Goal: Task Accomplishment & Management: Manage account settings

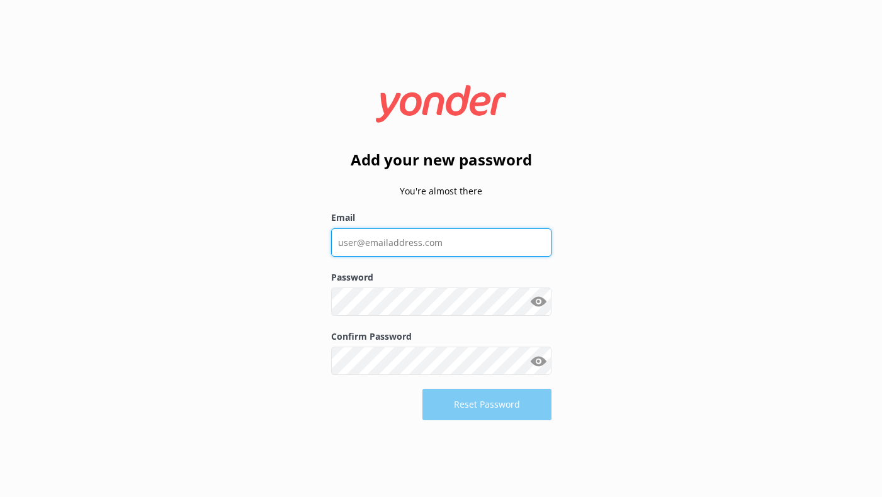
click at [441, 249] on input "Email" at bounding box center [441, 243] width 220 height 28
type input "[PERSON_NAME][EMAIL_ADDRESS][DOMAIN_NAME]"
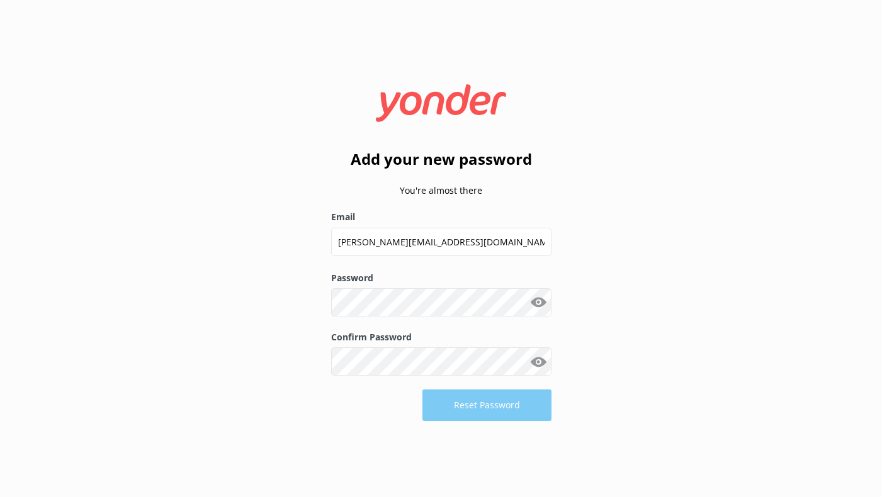
click at [541, 307] on button "Show password" at bounding box center [538, 302] width 25 height 25
click at [483, 406] on button "Reset Password" at bounding box center [487, 405] width 129 height 31
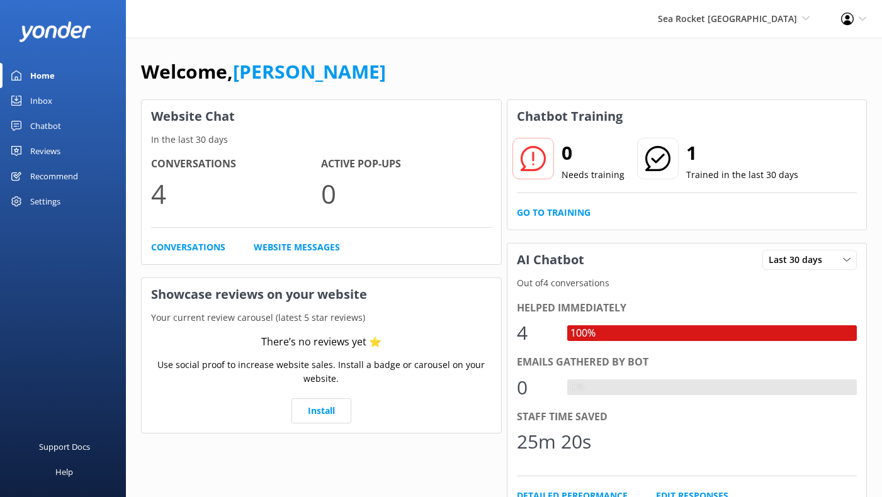
click at [612, 333] on div "100%" at bounding box center [712, 334] width 290 height 16
click at [737, 22] on span "Sea Rocket [GEOGRAPHIC_DATA]" at bounding box center [727, 19] width 139 height 12
click at [749, 88] on link "Sea Rocket Water Adventures" at bounding box center [763, 96] width 126 height 30
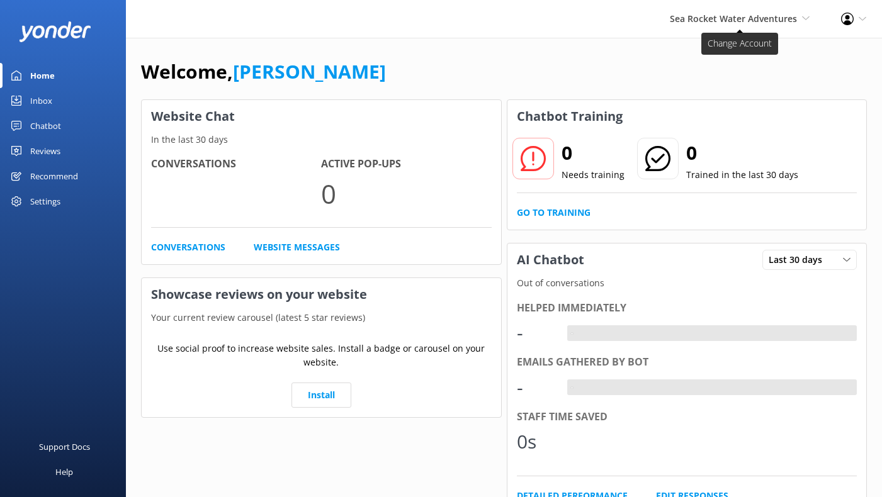
click at [785, 21] on span "Sea Rocket Water Adventures" at bounding box center [733, 19] width 127 height 12
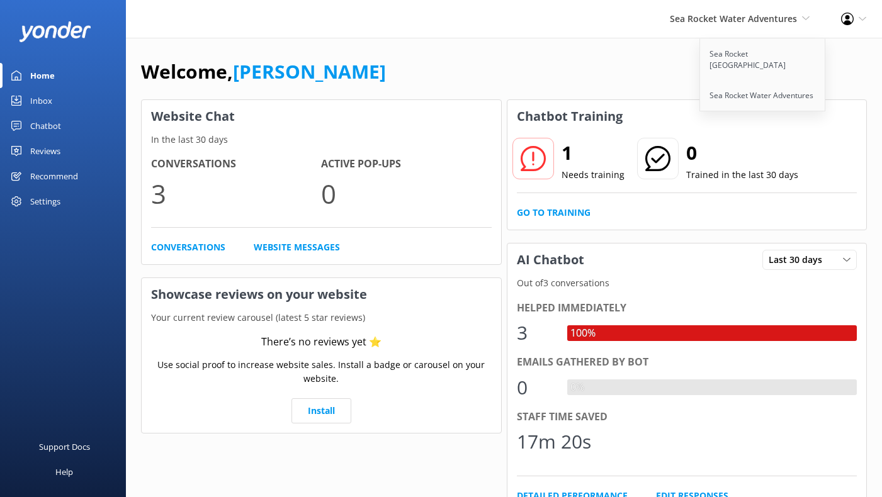
click at [853, 17] on use at bounding box center [847, 19] width 13 height 13
click at [793, 53] on link "Profile Settings" at bounding box center [820, 54] width 126 height 31
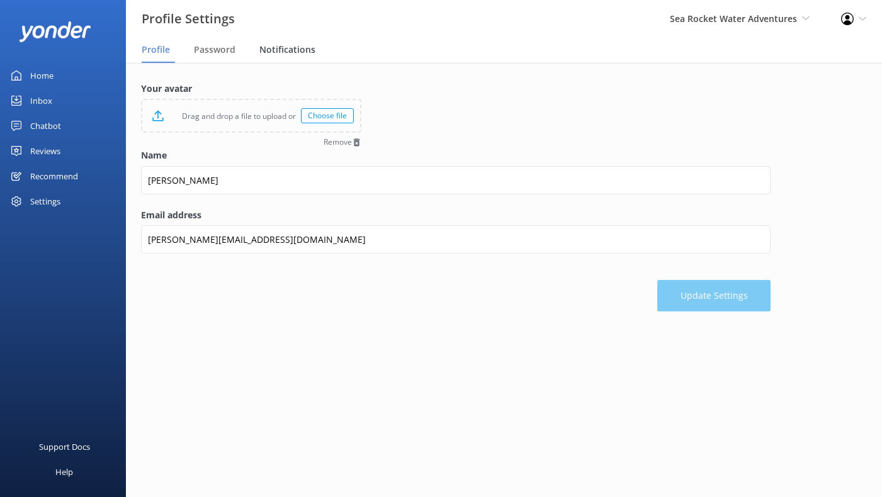
click at [273, 50] on span "Notifications" at bounding box center [287, 49] width 56 height 13
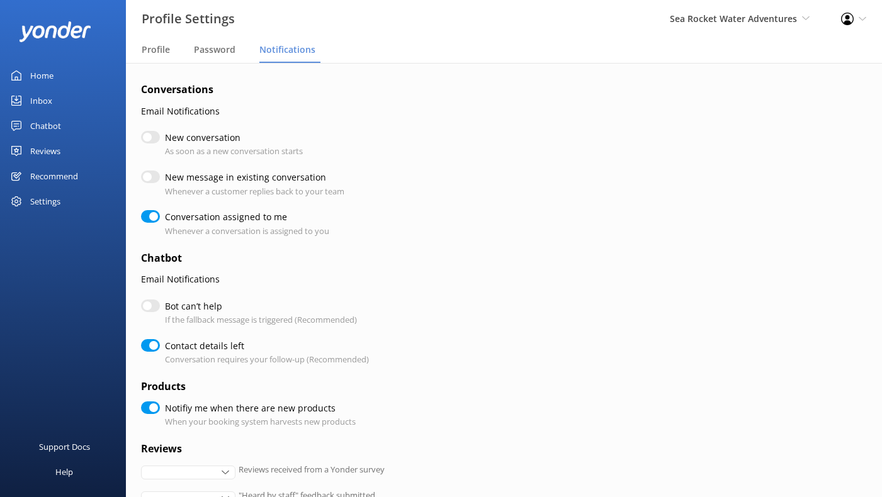
checkbox input "true"
click at [150, 176] on input "New message in existing conversation" at bounding box center [150, 177] width 19 height 13
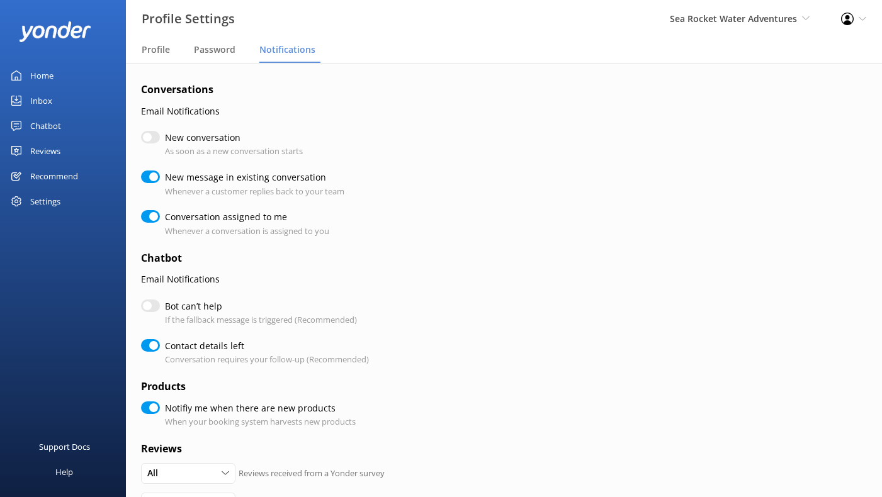
checkbox input "true"
click at [154, 177] on input "New message in existing conversation" at bounding box center [150, 177] width 19 height 13
checkbox input "false"
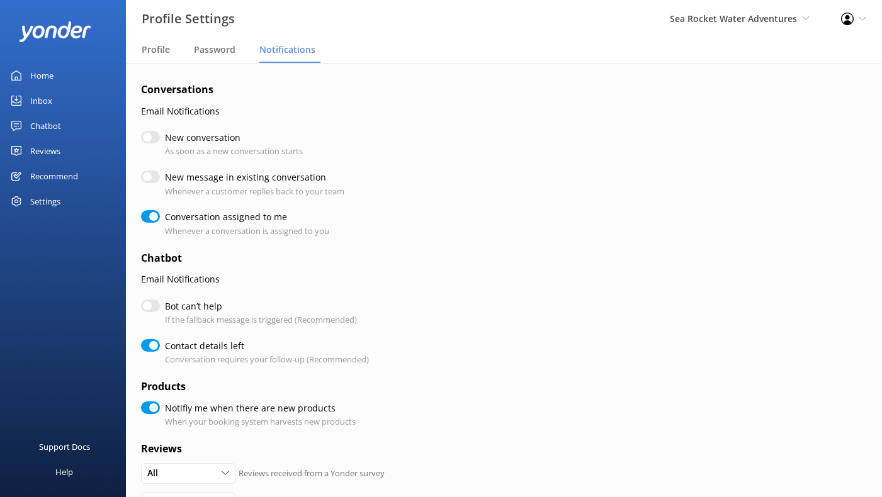
checkbox input "true"
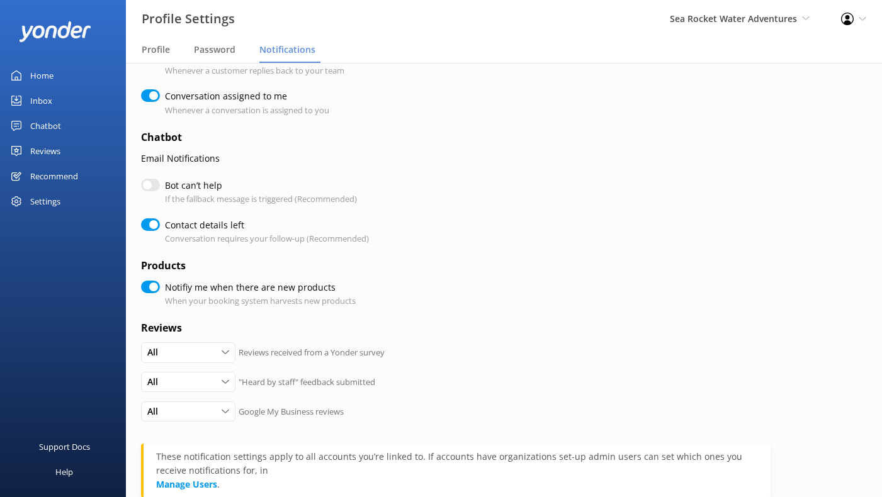
scroll to position [124, 0]
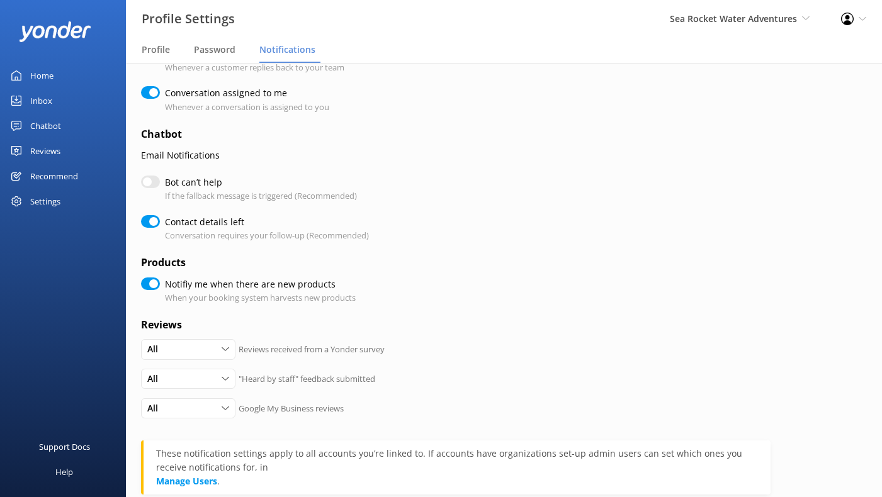
click at [152, 185] on input "Bot can’t help" at bounding box center [150, 182] width 19 height 13
checkbox input "true"
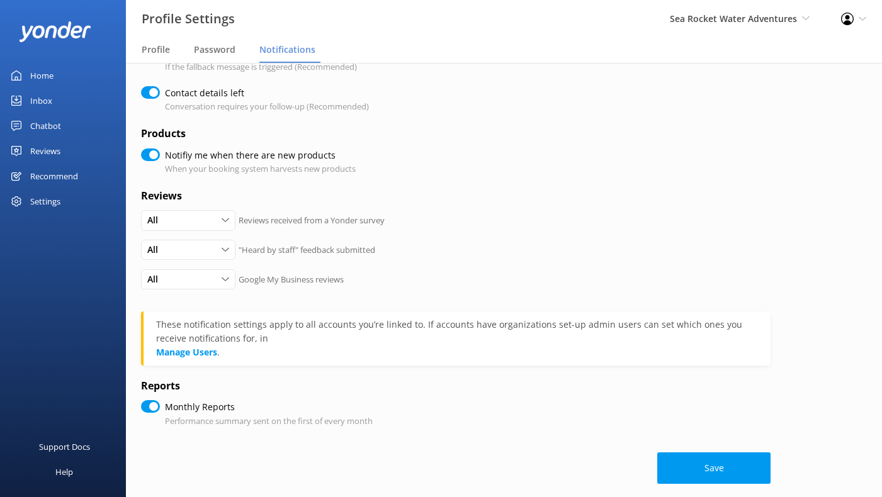
scroll to position [266, 0]
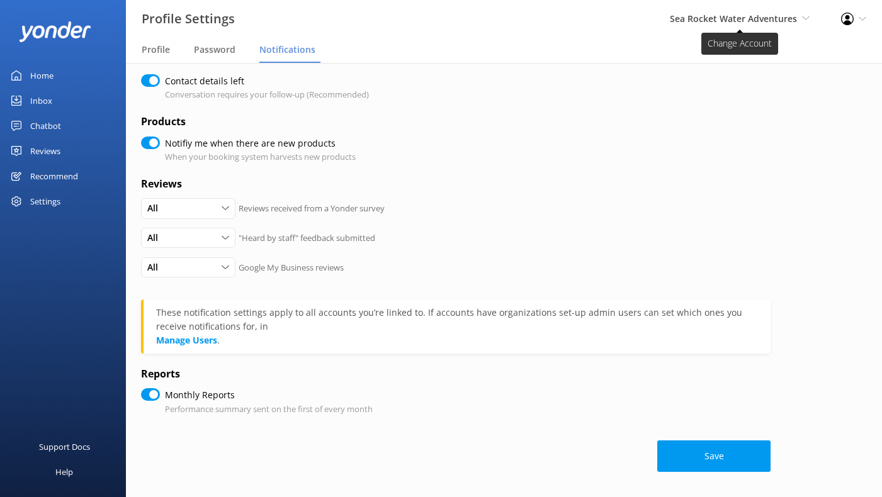
click at [748, 24] on span "Sea Rocket Water Adventures" at bounding box center [733, 19] width 127 height 12
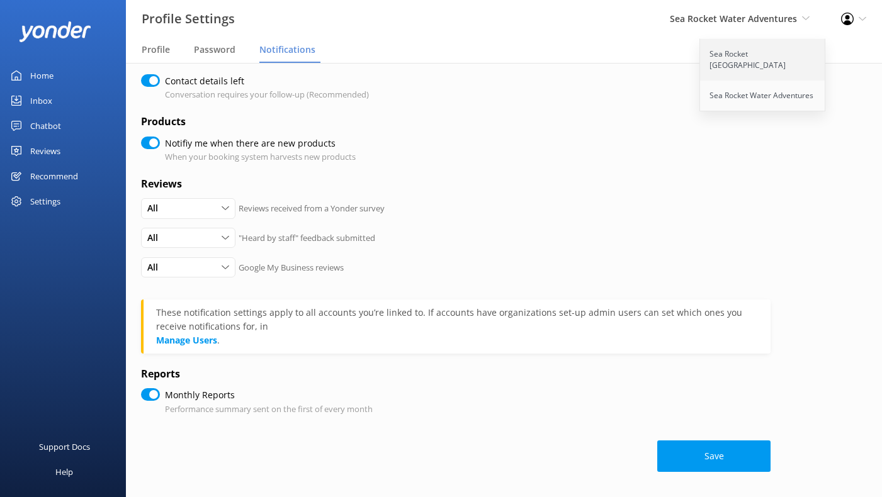
click at [744, 64] on link "Sea Rocket [GEOGRAPHIC_DATA]" at bounding box center [763, 60] width 126 height 42
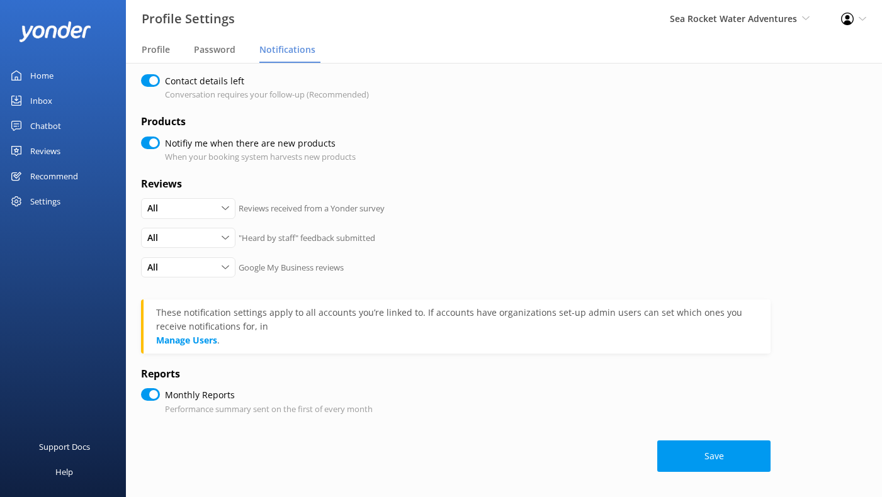
click at [576, 182] on h4 "Reviews" at bounding box center [456, 184] width 630 height 16
click at [722, 458] on button "Save" at bounding box center [713, 456] width 113 height 31
checkbox input "true"
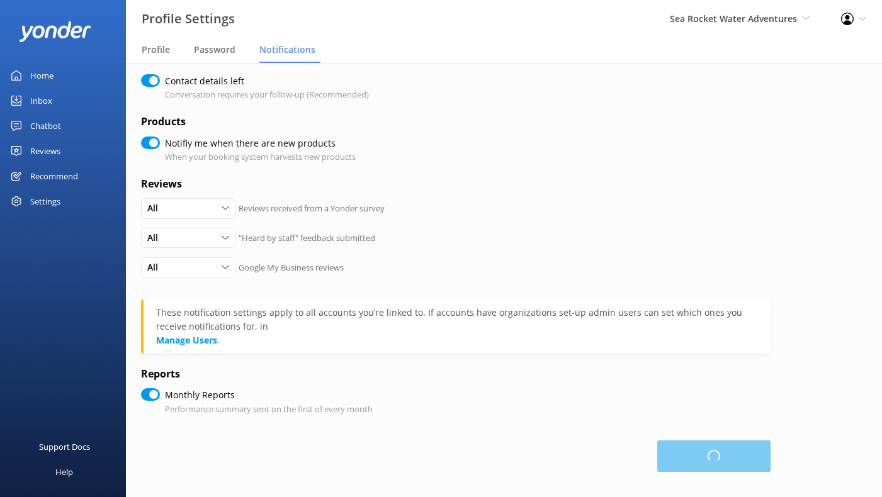
checkbox input "true"
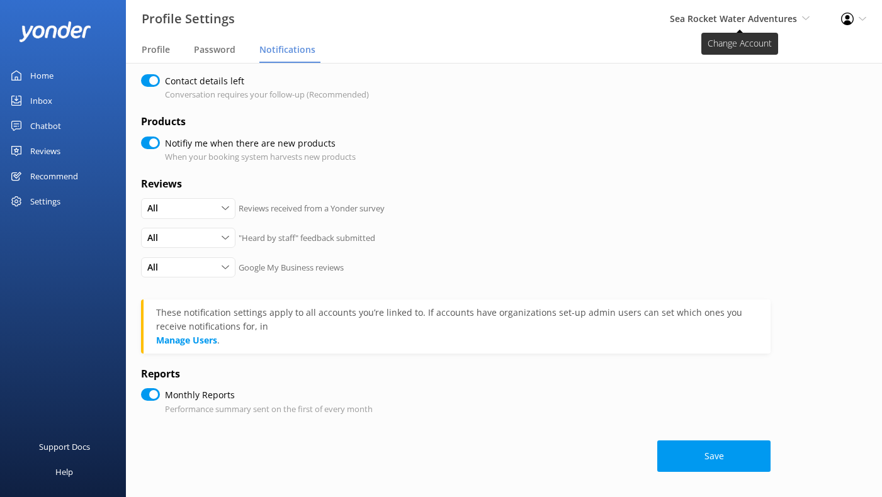
click at [760, 18] on span "Sea Rocket Water Adventures" at bounding box center [733, 19] width 127 height 12
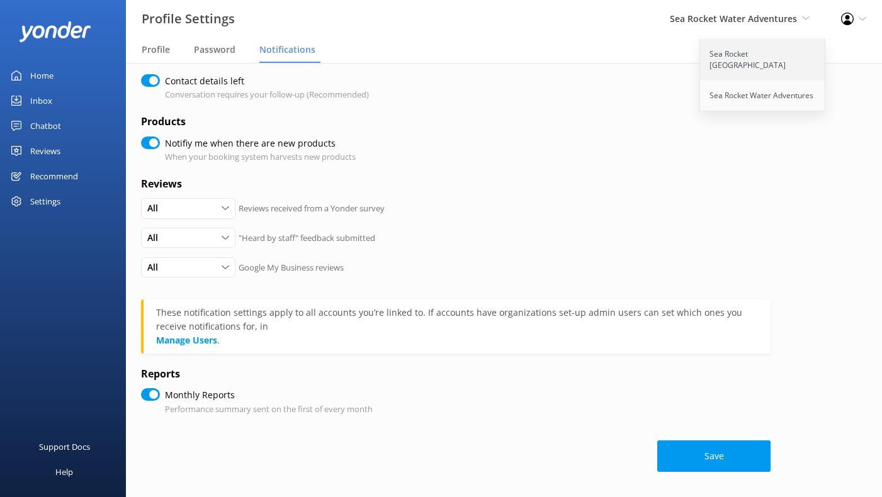
click at [758, 53] on link "Sea Rocket [GEOGRAPHIC_DATA]" at bounding box center [763, 60] width 126 height 42
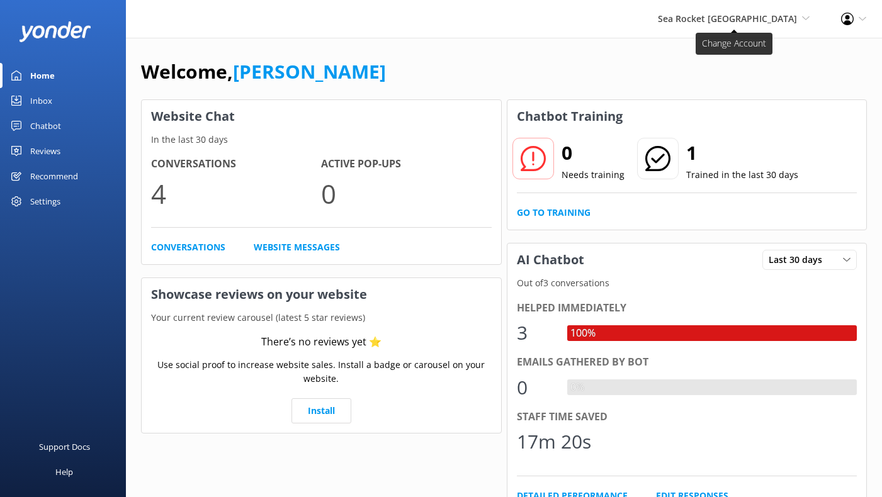
click at [736, 22] on span "Sea Rocket [GEOGRAPHIC_DATA]" at bounding box center [727, 19] width 139 height 12
click at [863, 18] on icon at bounding box center [863, 19] width 8 height 8
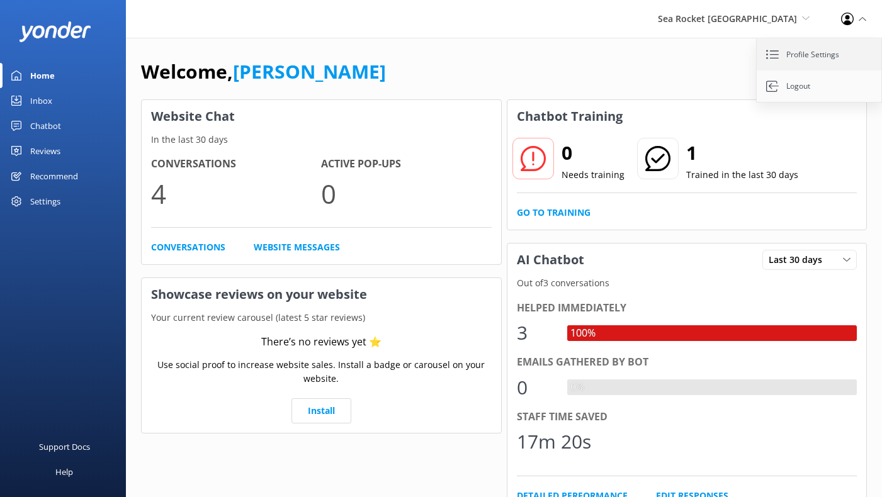
click at [831, 54] on link "Profile Settings" at bounding box center [820, 54] width 126 height 31
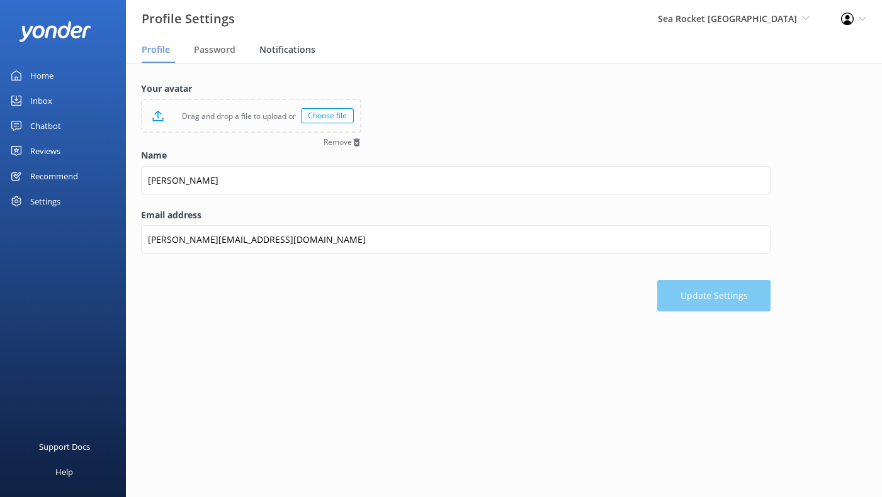
click at [287, 49] on span "Notifications" at bounding box center [287, 49] width 56 height 13
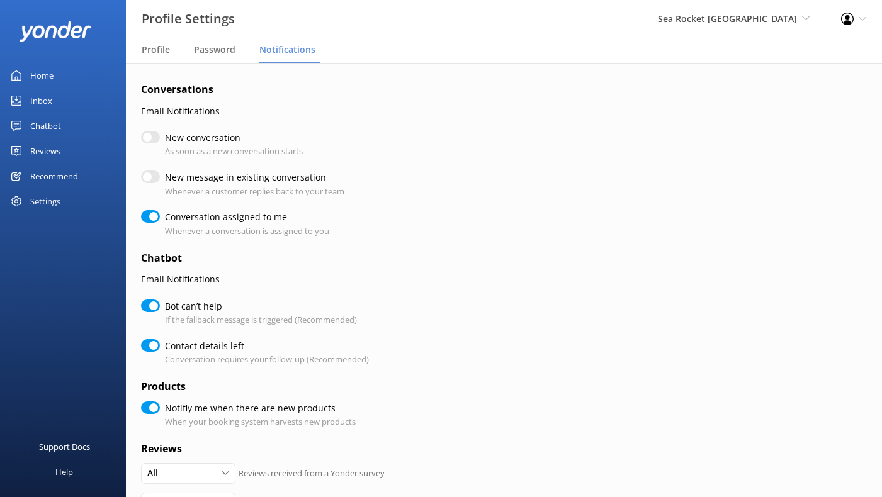
checkbox input "true"
click at [33, 81] on div "Home" at bounding box center [41, 75] width 23 height 25
